Goal: Information Seeking & Learning: Learn about a topic

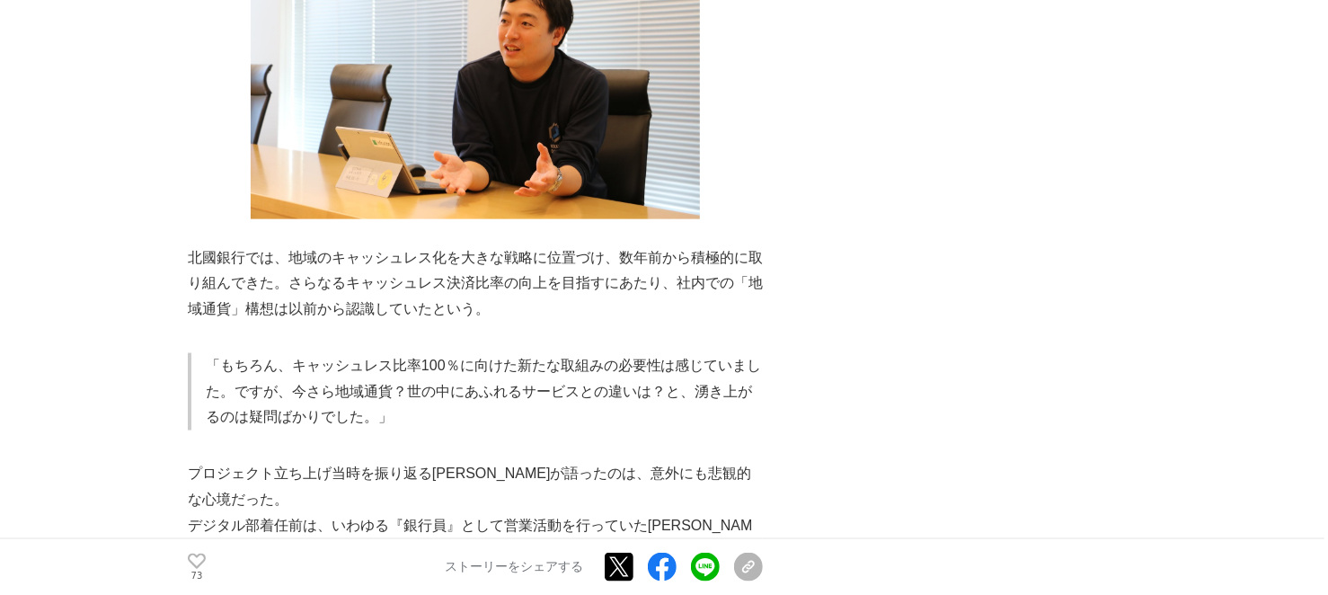
scroll to position [1050, 0]
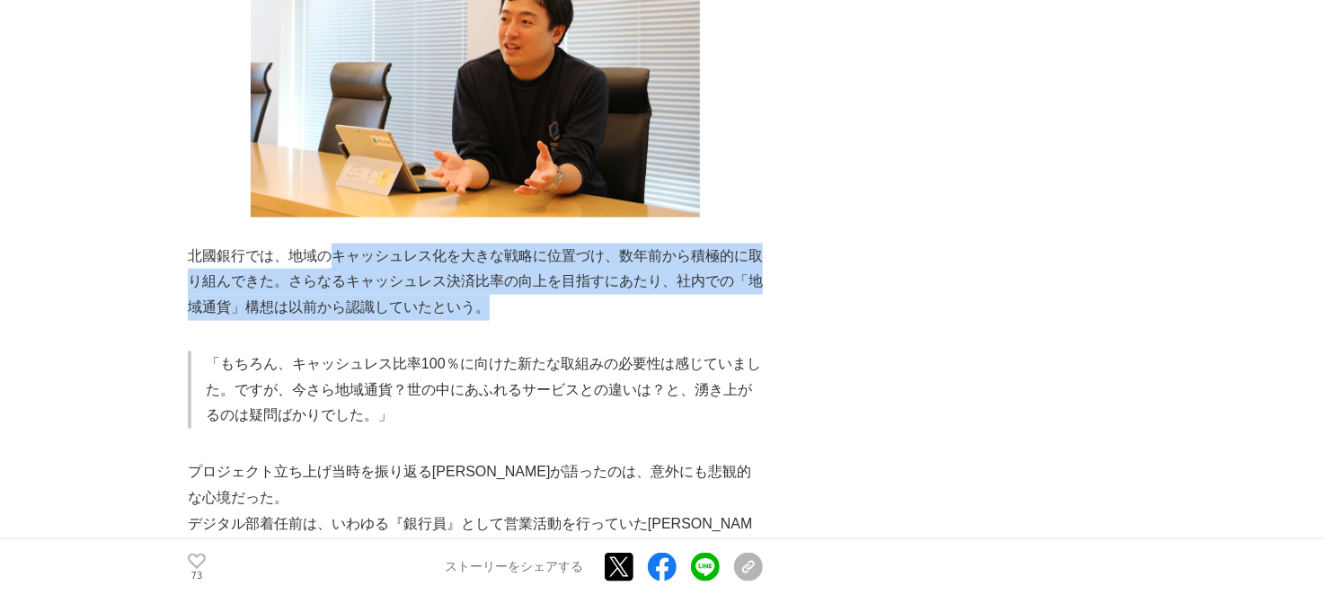
drag, startPoint x: 332, startPoint y: 202, endPoint x: 496, endPoint y: 266, distance: 176.4
click at [496, 266] on p "北國銀行では、地域のキャッシュレス化を大きな戦略に位置づけ、数年前から積極的に取り組んできた。さらなるキャッシュレス決済比率の向上を目指すにあたり、社内での「…" at bounding box center [475, 282] width 575 height 77
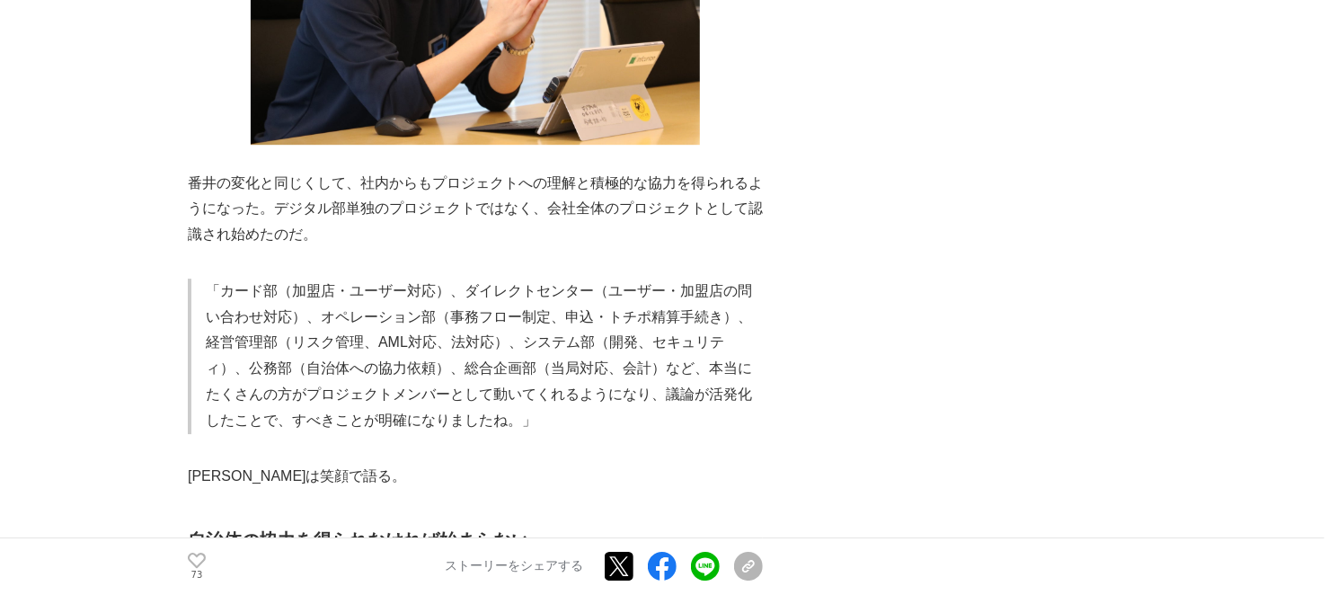
scroll to position [2593, 0]
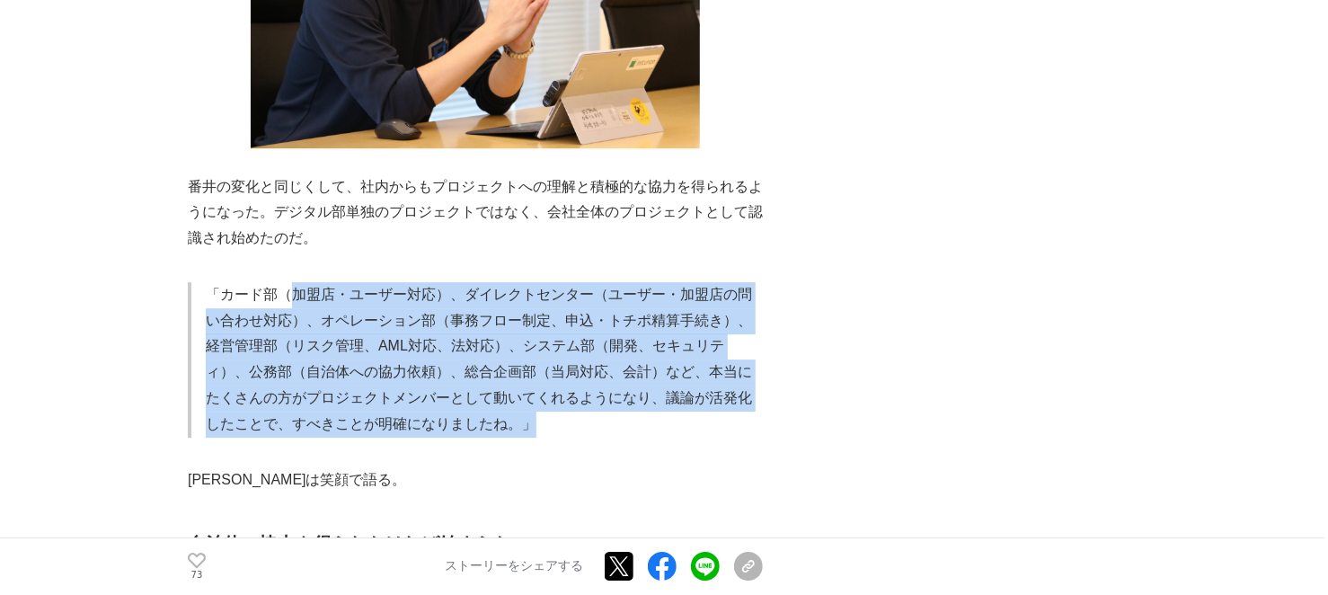
drag, startPoint x: 291, startPoint y: 167, endPoint x: 500, endPoint y: 286, distance: 239.8
click at [500, 286] on p "「カード部（加盟店・ユーザー対応）、ダイレクトセンター（ユーザー・加盟店の問い合わせ対応）、オペレーション部（事務フロー制定、申込・トチポ精算手続き）、経営管…" at bounding box center [484, 359] width 557 height 155
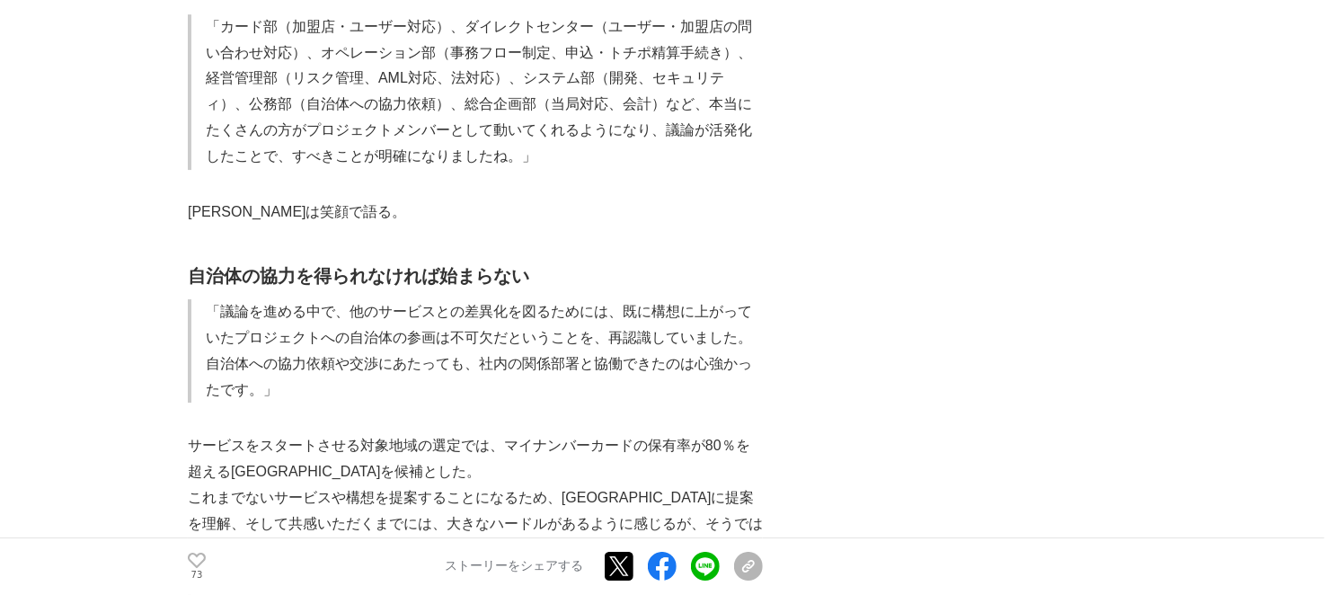
scroll to position [2866, 0]
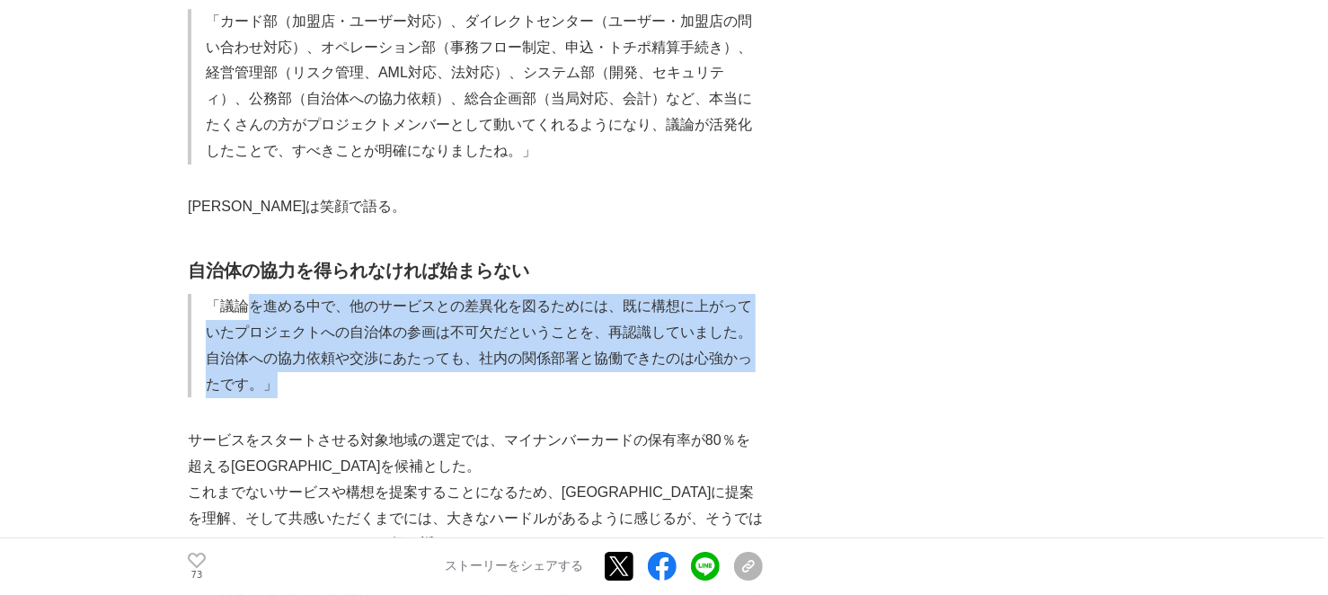
drag, startPoint x: 244, startPoint y: 179, endPoint x: 331, endPoint y: 261, distance: 118.9
click at [331, 294] on p "「議論を進める中で、他のサービスとの差異化を図るためには、既に構想に上がっていたプロジェクトへの自治体の参画は不可欠だということを、再認識していました。自治体…" at bounding box center [484, 345] width 557 height 103
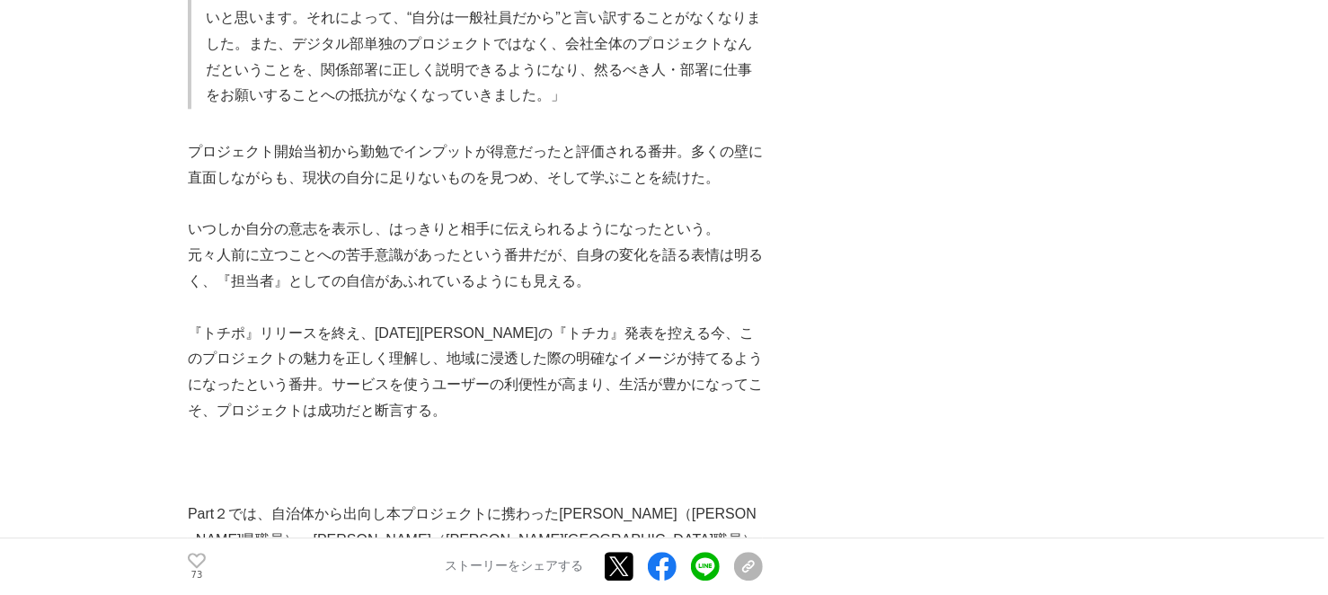
scroll to position [8845, 0]
